Goal: Transaction & Acquisition: Purchase product/service

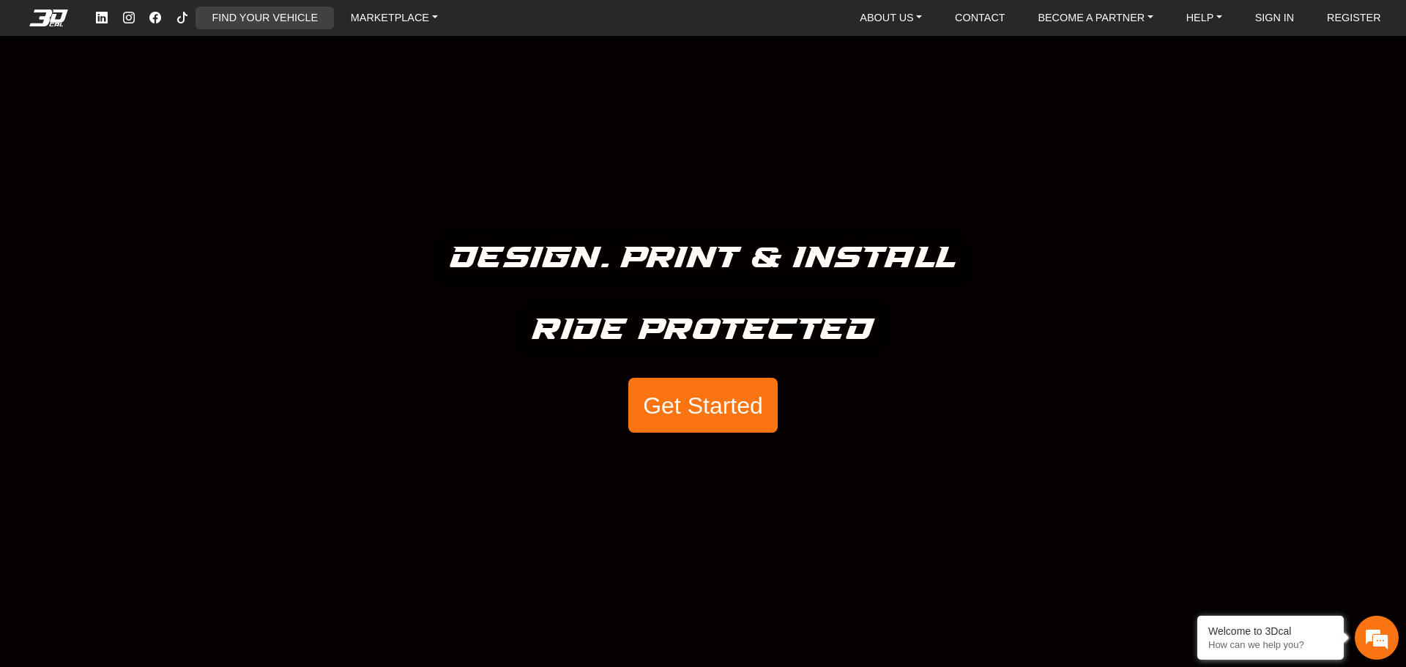
click at [291, 18] on link "FIND YOUR VEHICLE" at bounding box center [264, 18] width 117 height 23
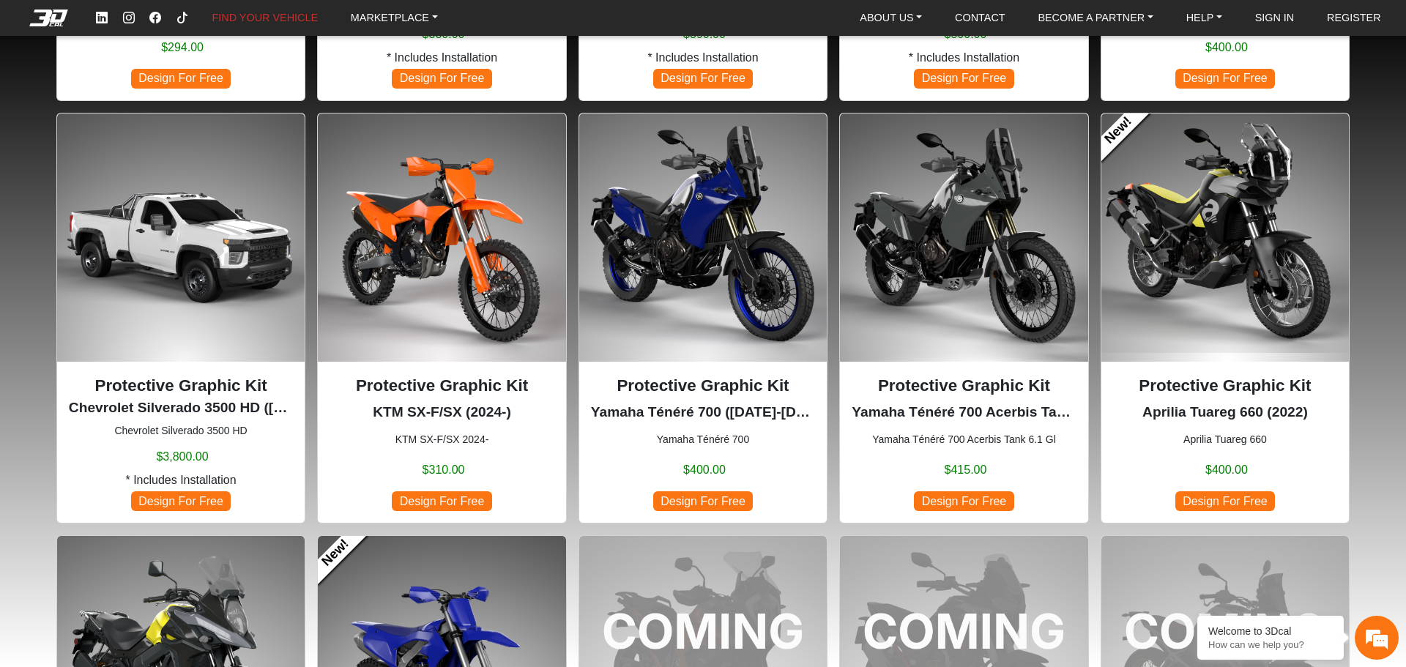
scroll to position [879, 0]
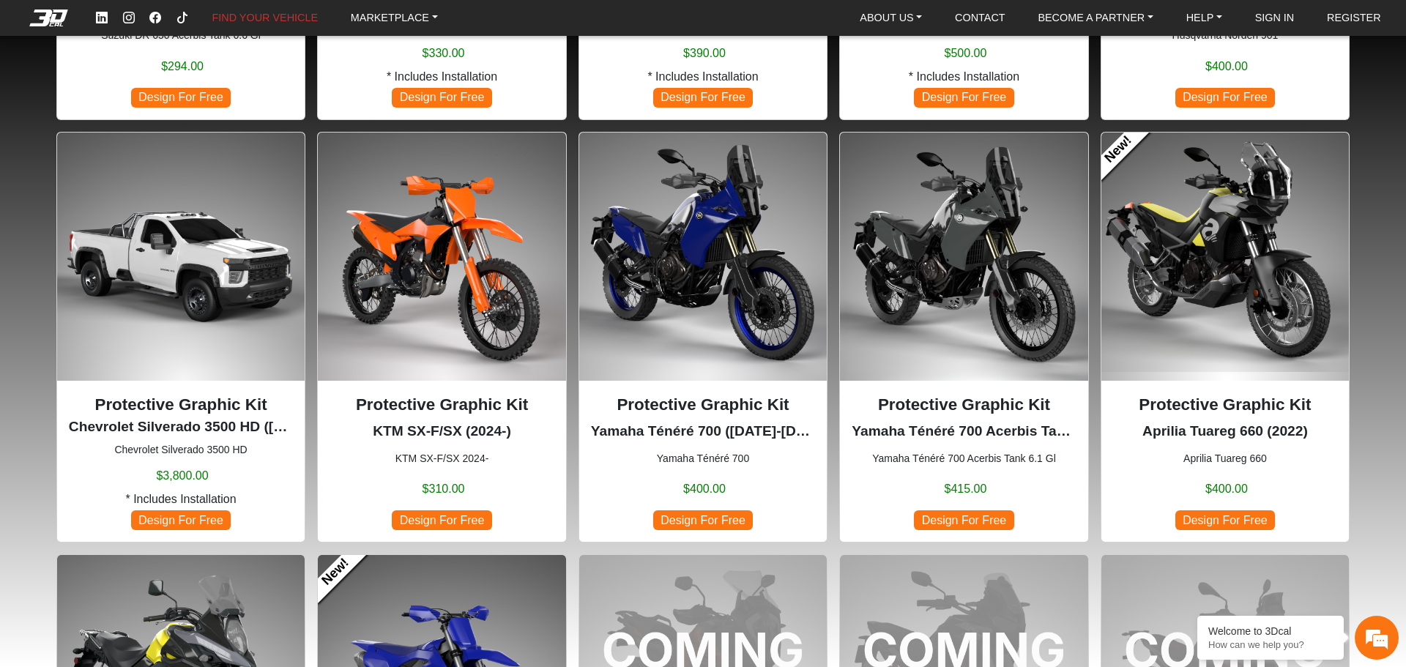
click at [724, 199] on img at bounding box center [702, 256] width 247 height 247
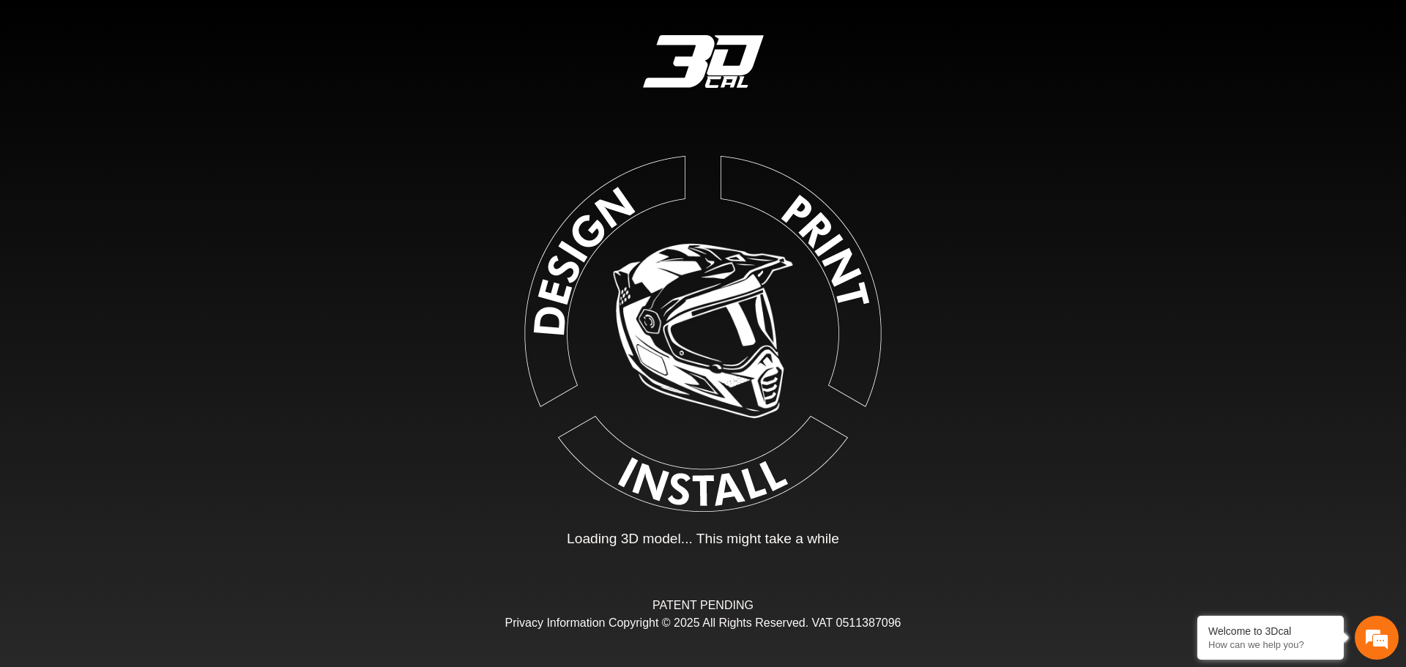
type input "*"
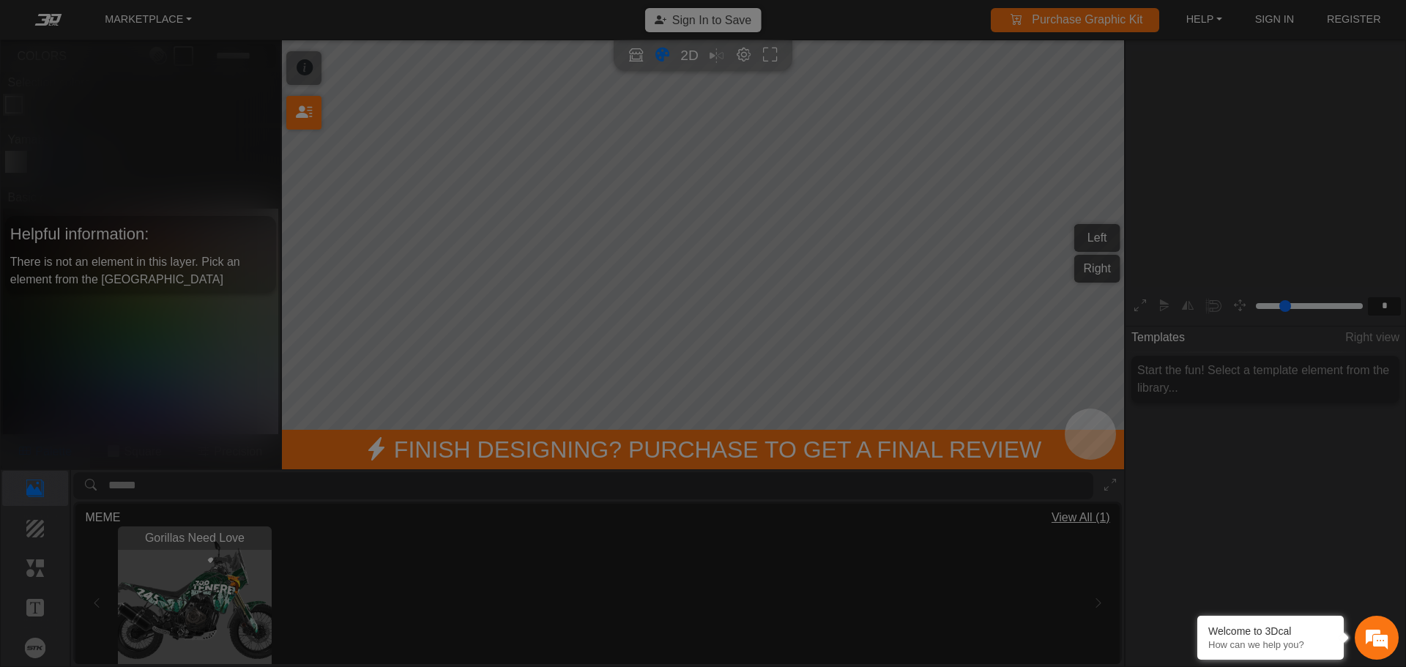
scroll to position [242, 226]
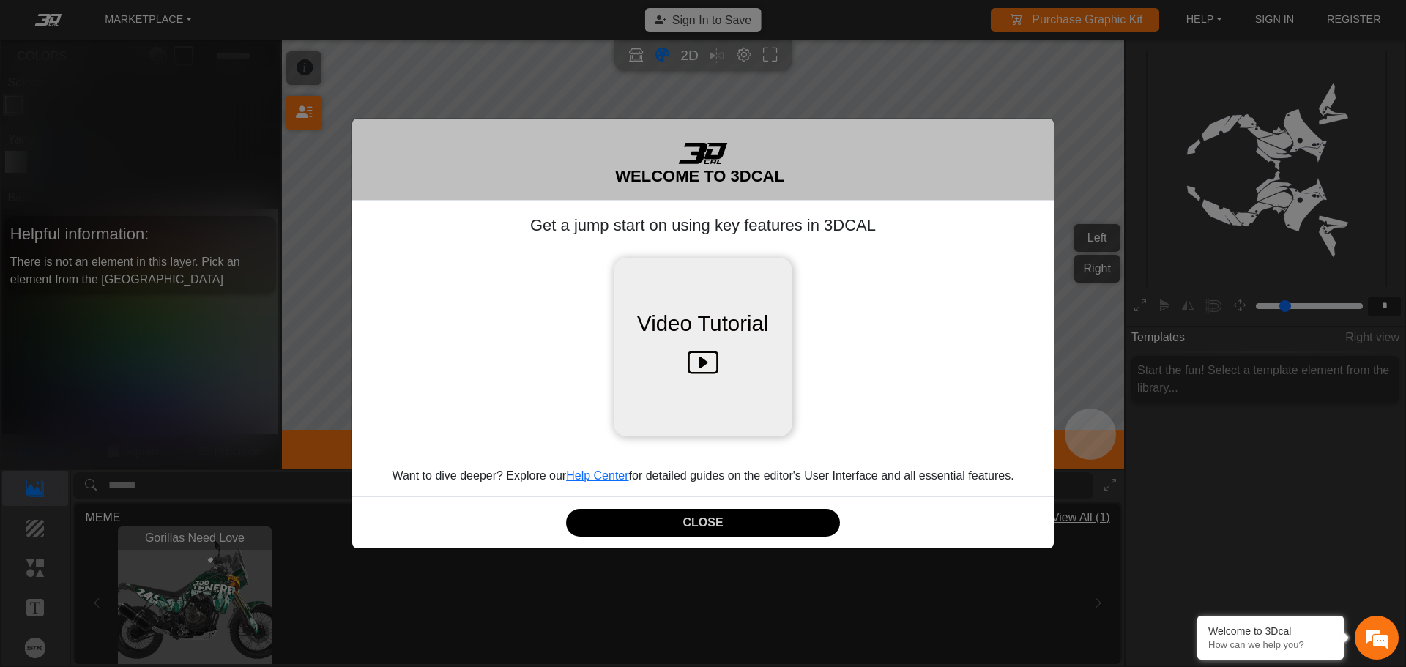
click at [706, 359] on icon at bounding box center [702, 363] width 31 height 46
